Goal: Task Accomplishment & Management: Manage account settings

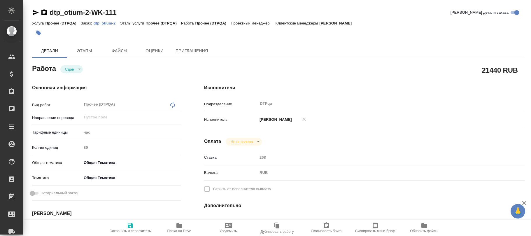
type textarea "x"
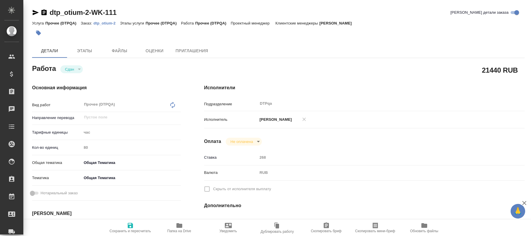
type textarea "x"
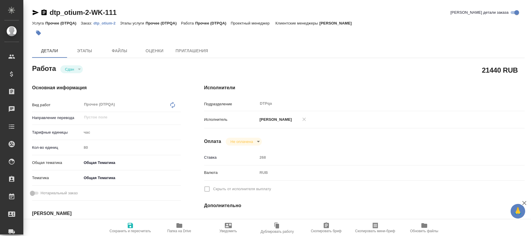
type textarea "x"
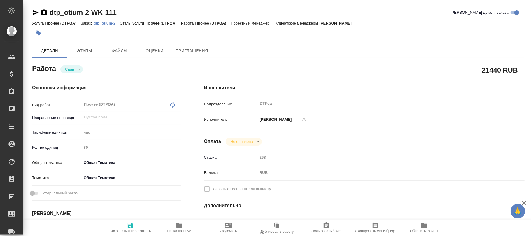
type textarea "x"
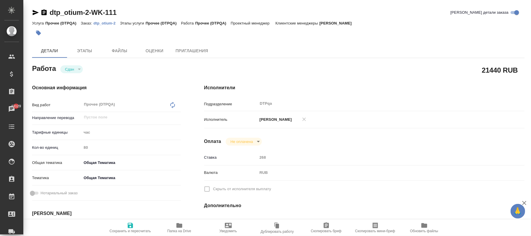
type textarea "x"
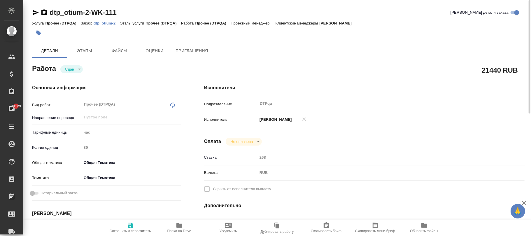
click at [108, 22] on p "dtp_otium-2" at bounding box center [107, 23] width 27 height 4
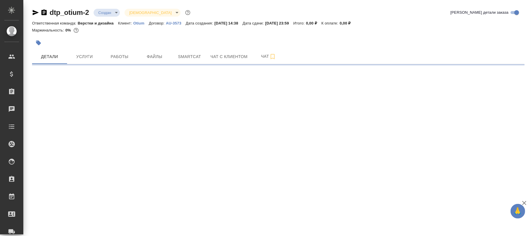
select select "RU"
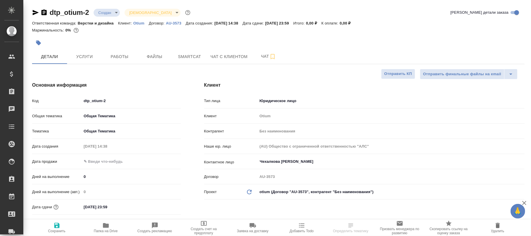
type textarea "x"
click at [110, 51] on button "Работы" at bounding box center [119, 56] width 35 height 15
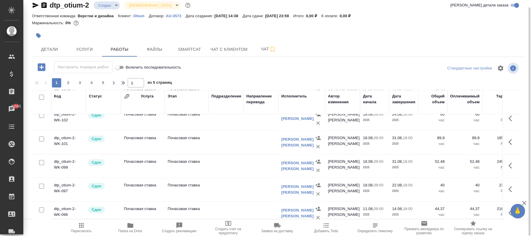
scroll to position [294, 0]
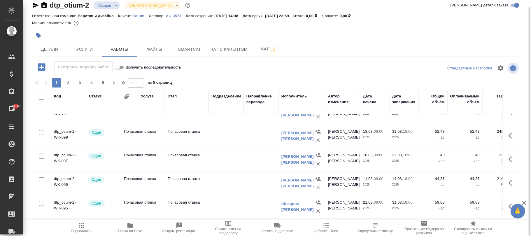
click at [293, 96] on div "Исполнитель" at bounding box center [295, 96] width 26 height 6
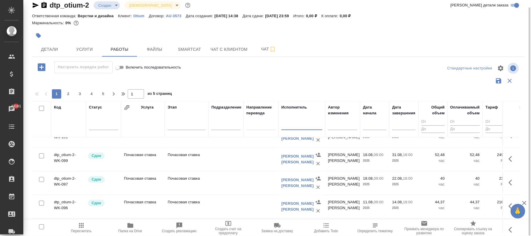
click at [291, 127] on input "text" at bounding box center [302, 126] width 41 height 7
type input "x"
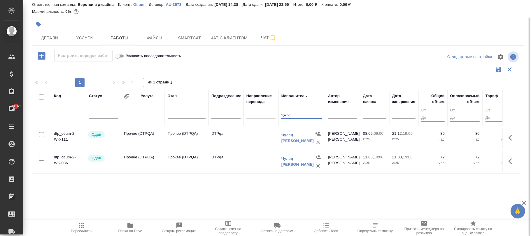
scroll to position [0, 0]
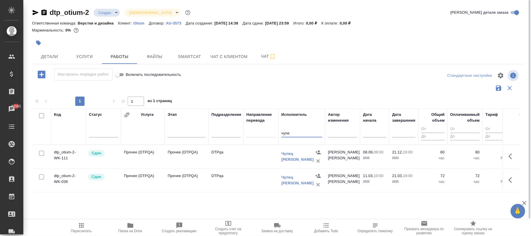
type input "чуле"
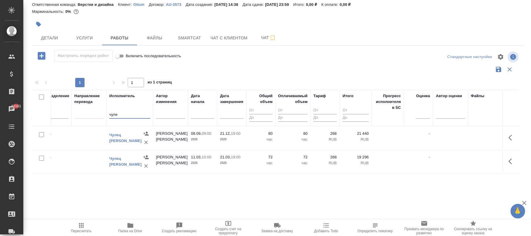
scroll to position [0, 78]
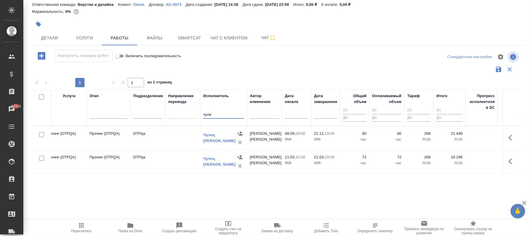
click at [511, 137] on icon "button" at bounding box center [511, 138] width 4 height 6
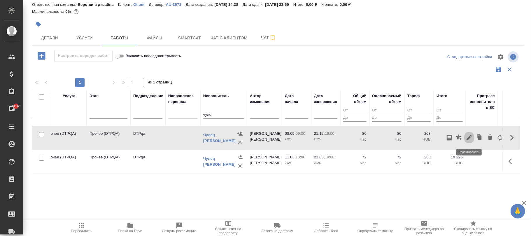
click at [469, 138] on icon "button" at bounding box center [469, 137] width 5 height 5
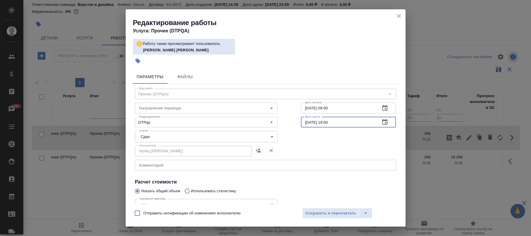
drag, startPoint x: 312, startPoint y: 122, endPoint x: 284, endPoint y: 116, distance: 28.7
click at [284, 116] on div "Подразделение DTPqa Подразделение Дата сдачи 21.12.2025 19:00 Дата сдачи" at bounding box center [265, 121] width 285 height 37
type input "19.09.2025 19:00"
click at [327, 214] on span "Сохранить и пересчитать" at bounding box center [331, 213] width 51 height 7
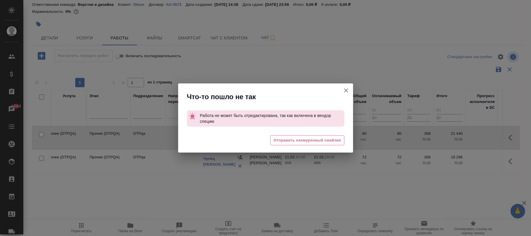
click at [347, 91] on icon "button" at bounding box center [346, 90] width 4 height 4
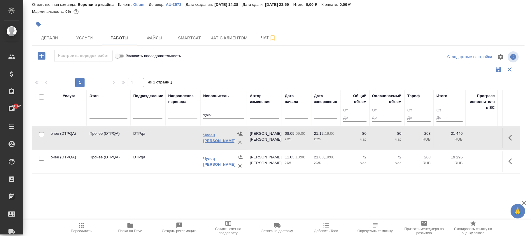
click at [216, 139] on link "[PERSON_NAME]" at bounding box center [219, 138] width 32 height 10
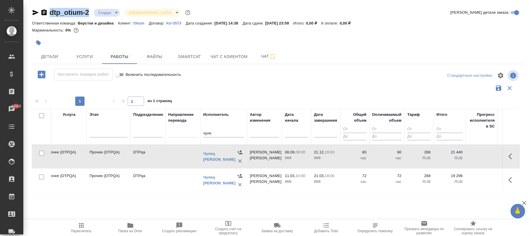
drag, startPoint x: 90, startPoint y: 7, endPoint x: 51, endPoint y: 11, distance: 38.9
click at [51, 11] on div "dtp_otium-2 Создан new Святая троица holyTrinity Кратко детали заказа Ответстве…" at bounding box center [278, 127] width 499 height 255
copy link "dtp_otium-2"
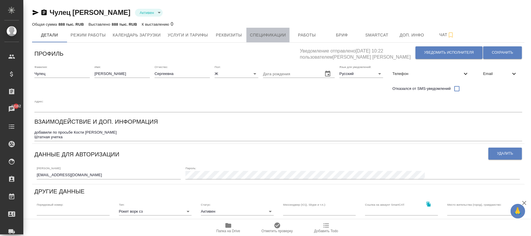
click at [273, 38] on span "Спецификации" at bounding box center [268, 35] width 36 height 7
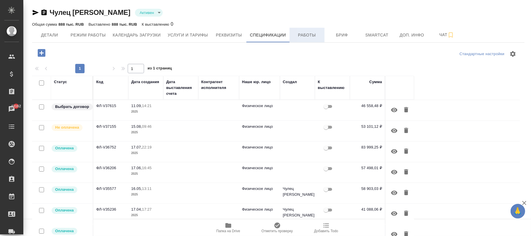
click at [303, 32] on span "Работы" at bounding box center [307, 35] width 28 height 7
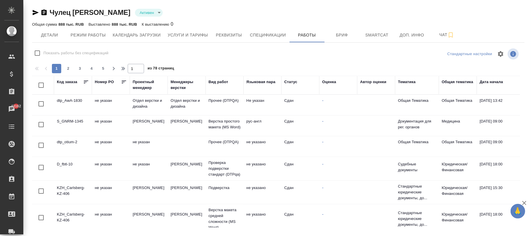
checkbox input "false"
click at [67, 84] on div "Код заказа" at bounding box center [67, 82] width 20 height 6
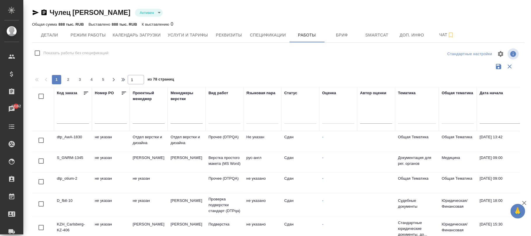
drag, startPoint x: 65, startPoint y: 124, endPoint x: 66, endPoint y: 120, distance: 4.7
click at [65, 123] on div at bounding box center [73, 121] width 32 height 12
click at [66, 120] on input "text" at bounding box center [73, 119] width 32 height 8
paste input "dtp_otium-2"
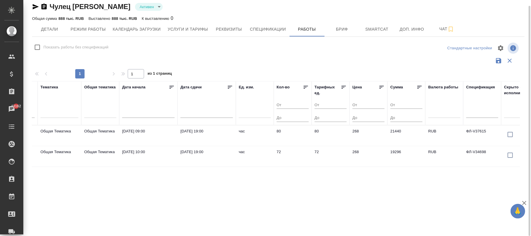
scroll to position [0, 377]
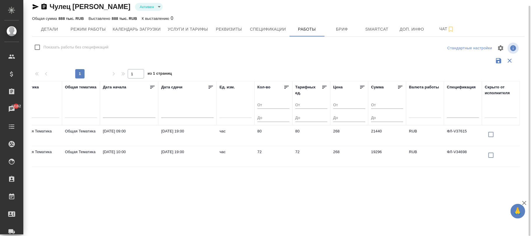
type input "dtp_otium-2"
click at [265, 29] on span "Спецификации" at bounding box center [268, 29] width 36 height 7
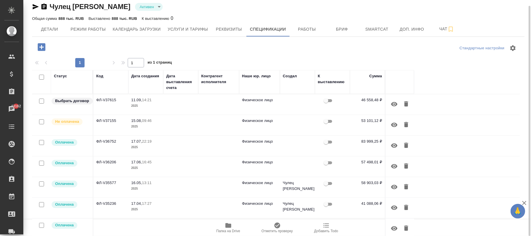
click at [163, 102] on td "11.09, 14:21 2025" at bounding box center [145, 104] width 35 height 20
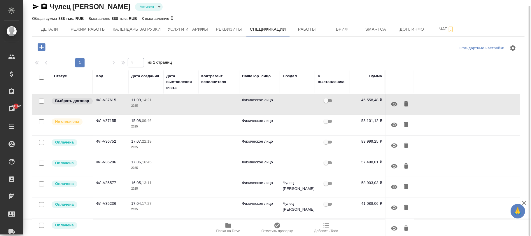
click at [163, 102] on td "11.09, 14:21 2025" at bounding box center [145, 104] width 35 height 20
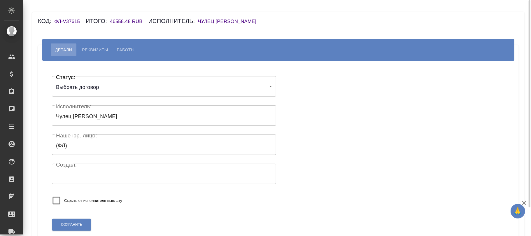
click at [131, 46] on button "Работы" at bounding box center [126, 49] width 27 height 13
select select "10"
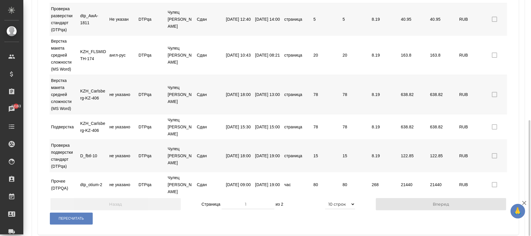
scroll to position [0, 34]
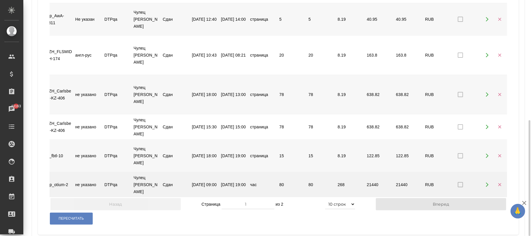
click at [500, 182] on icon "button" at bounding box center [499, 184] width 5 height 5
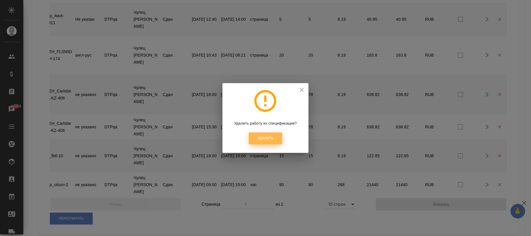
drag, startPoint x: 263, startPoint y: 136, endPoint x: 266, endPoint y: 136, distance: 3.2
click at [263, 136] on span "Удалить" at bounding box center [266, 138] width 16 height 5
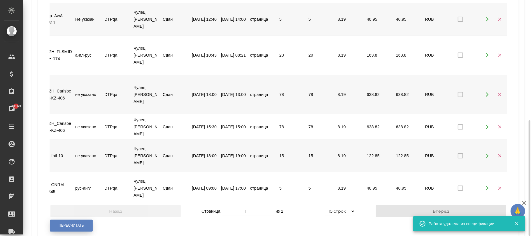
click at [71, 223] on span "Пересчитать" at bounding box center [71, 225] width 25 height 5
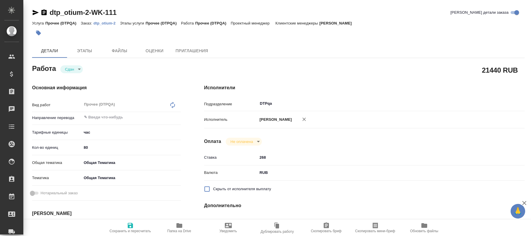
type textarea "x"
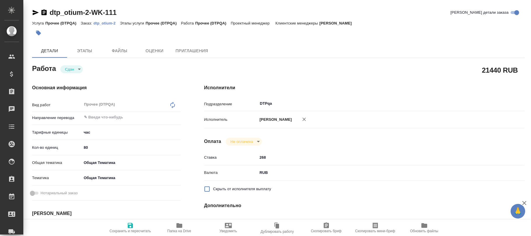
type textarea "x"
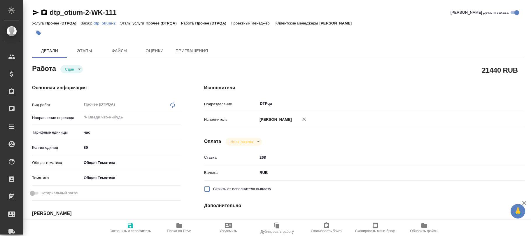
type textarea "x"
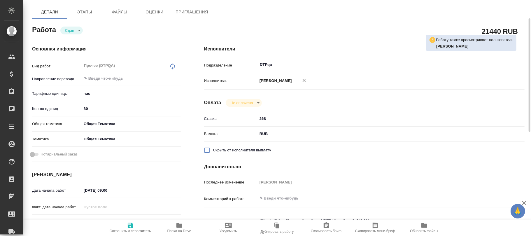
scroll to position [156, 0]
